Goal: Task Accomplishment & Management: Use online tool/utility

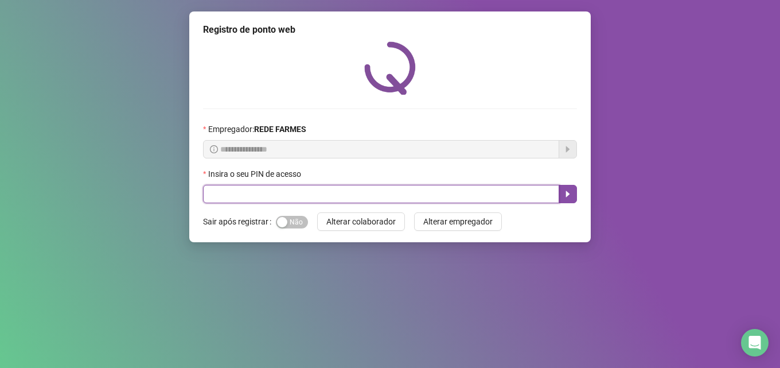
click at [322, 202] on input "text" at bounding box center [381, 194] width 356 height 18
type input "*****"
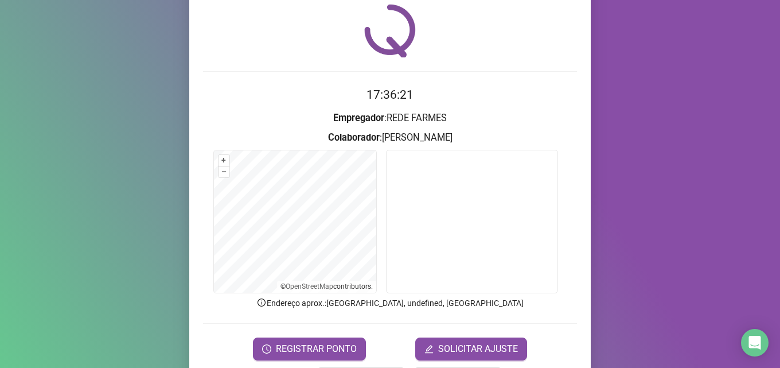
scroll to position [80, 0]
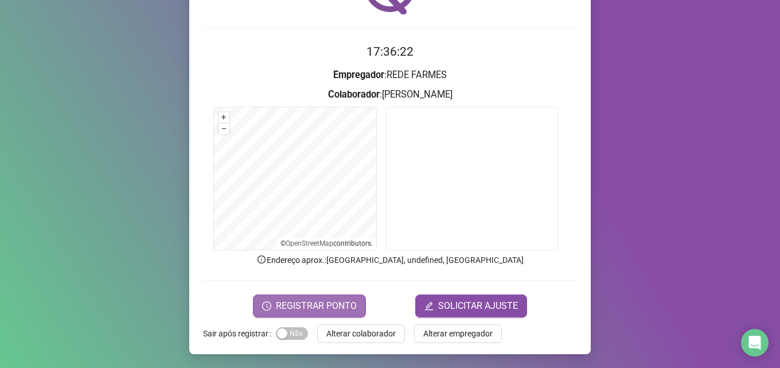
click at [262, 309] on icon "clock-circle" at bounding box center [266, 305] width 9 height 9
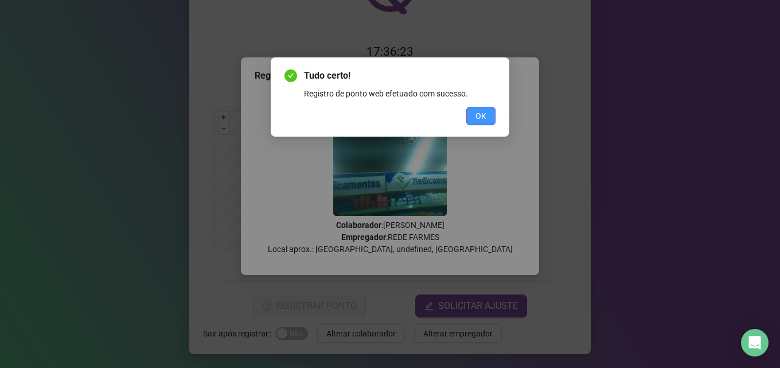
click at [476, 111] on span "OK" at bounding box center [480, 116] width 11 height 13
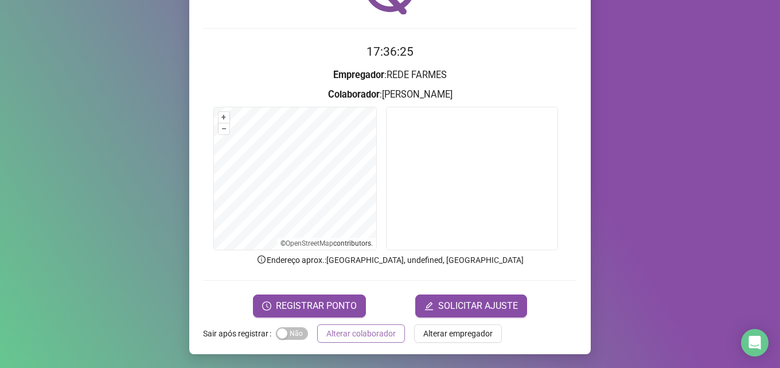
click at [366, 333] on span "Alterar colaborador" at bounding box center [360, 333] width 69 height 13
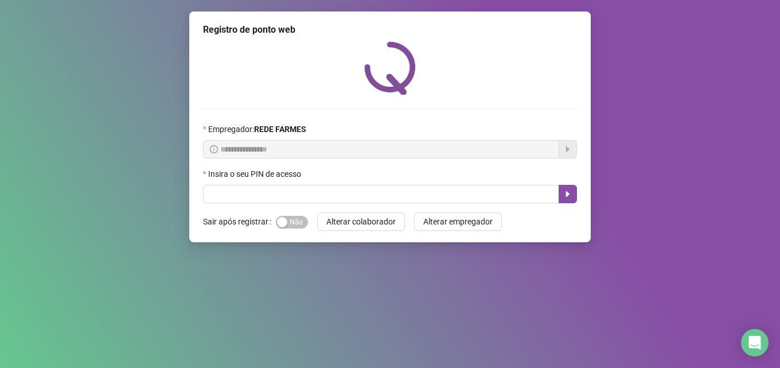
scroll to position [0, 0]
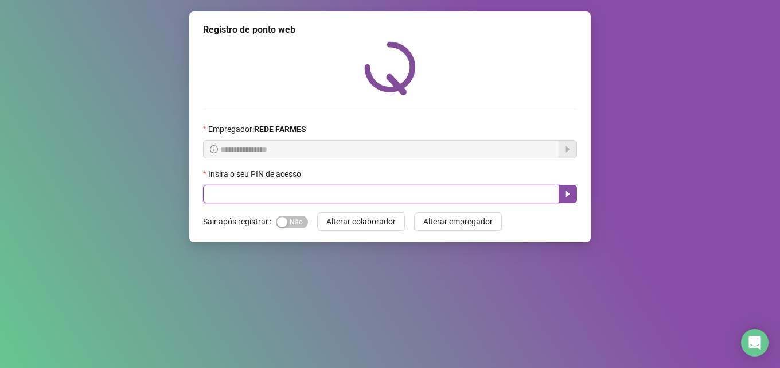
click at [303, 186] on input "text" at bounding box center [381, 194] width 356 height 18
type input "*****"
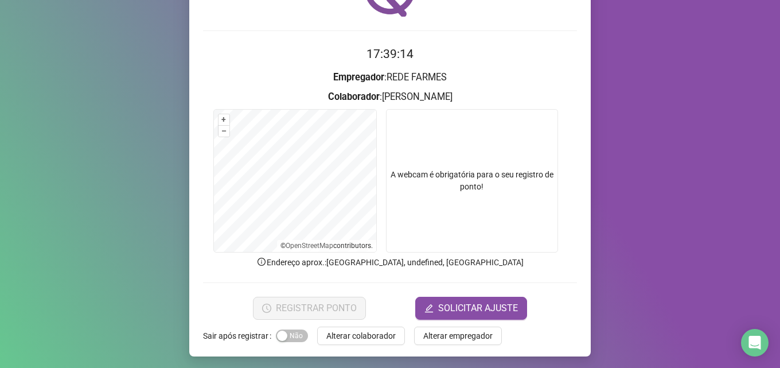
scroll to position [80, 0]
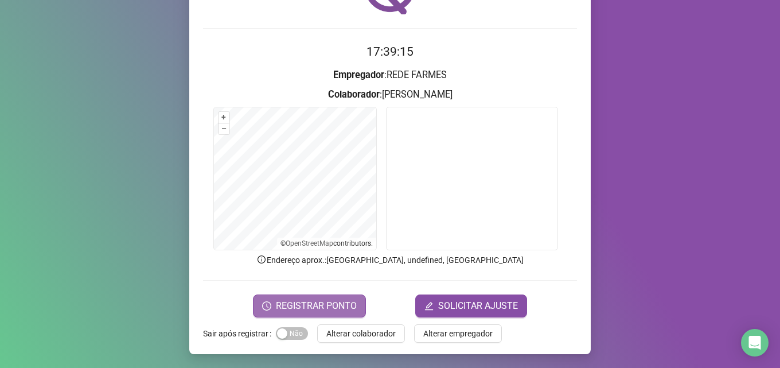
click at [288, 303] on span "REGISTRAR PONTO" at bounding box center [316, 306] width 81 height 14
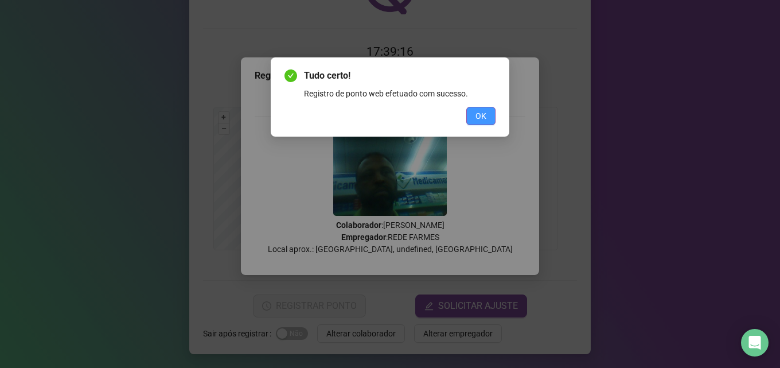
click at [478, 121] on span "OK" at bounding box center [480, 116] width 11 height 13
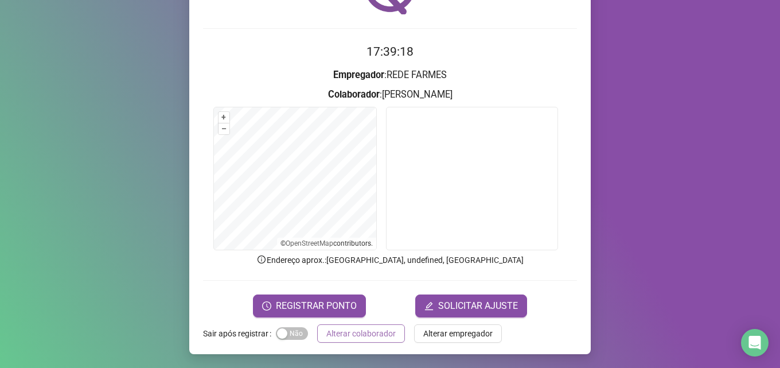
click at [372, 335] on span "Alterar colaborador" at bounding box center [360, 333] width 69 height 13
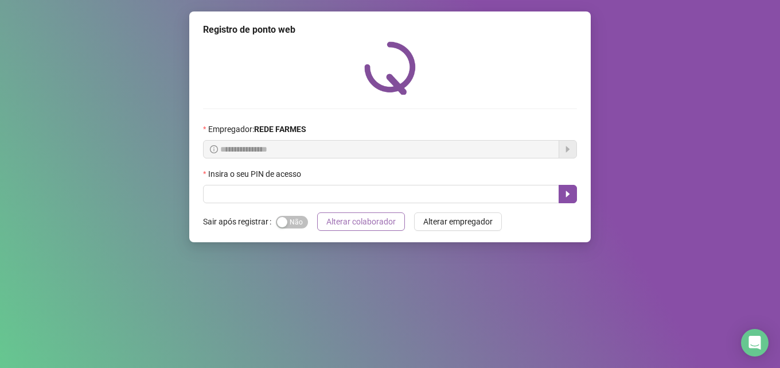
scroll to position [0, 0]
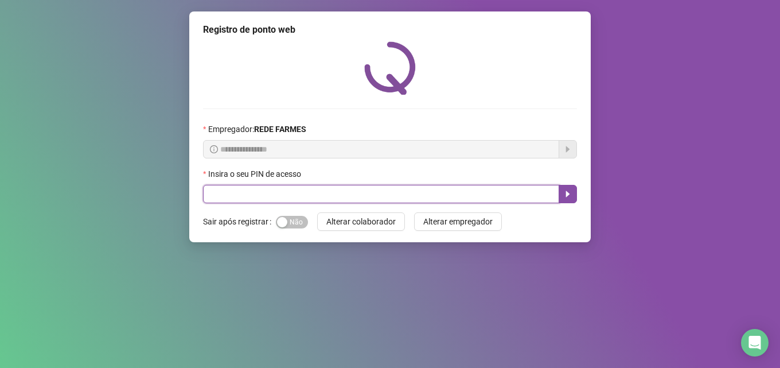
click at [261, 191] on input "text" at bounding box center [381, 194] width 356 height 18
type input "*****"
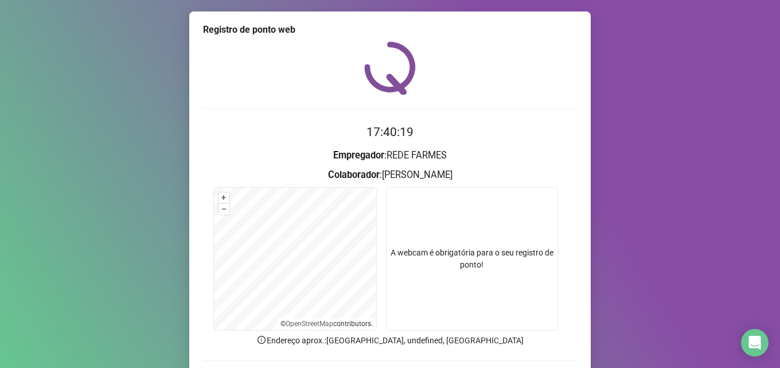
scroll to position [80, 0]
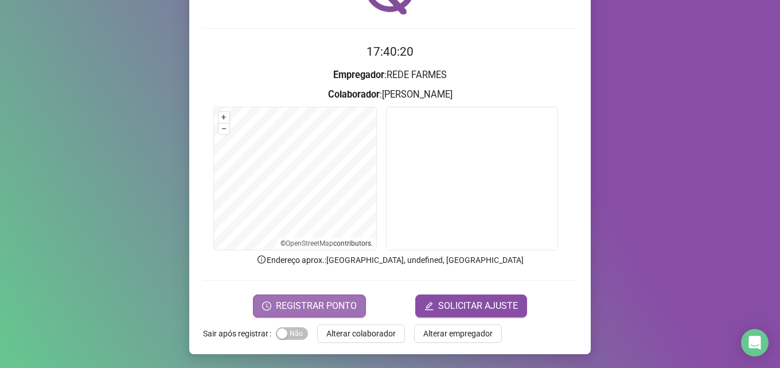
click at [279, 309] on span "REGISTRAR PONTO" at bounding box center [316, 306] width 81 height 14
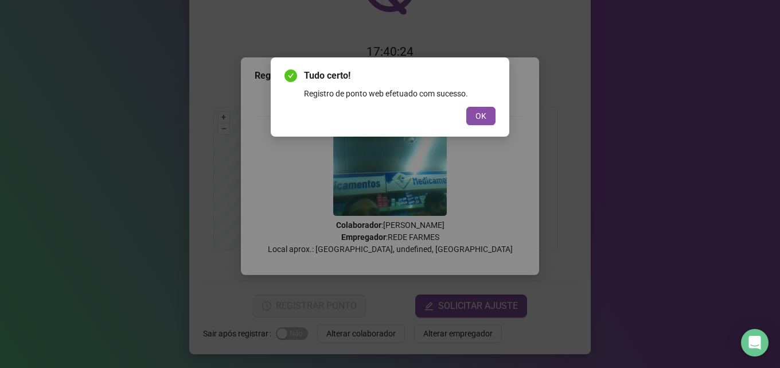
click at [472, 119] on button "OK" at bounding box center [480, 116] width 29 height 18
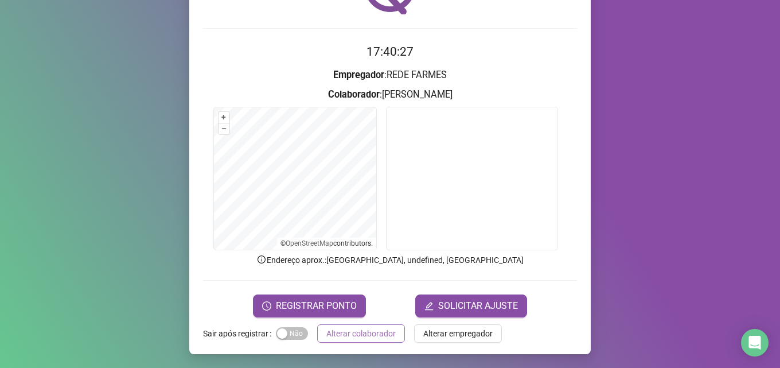
click at [369, 328] on span "Alterar colaborador" at bounding box center [360, 333] width 69 height 13
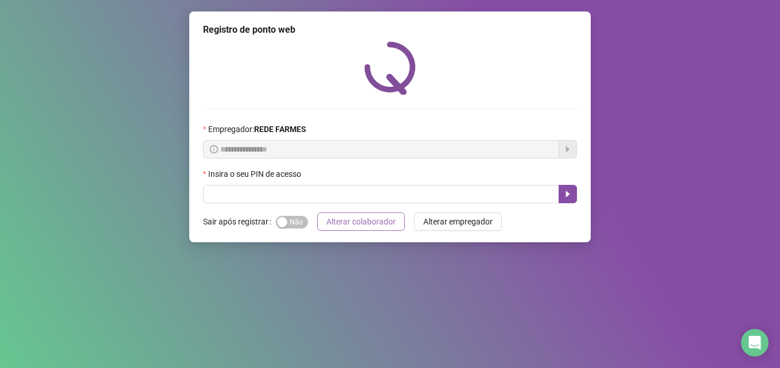
scroll to position [0, 0]
